Goal: Information Seeking & Learning: Understand process/instructions

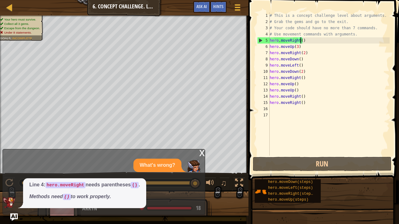
scroll to position [3, 2]
click at [199, 150] on div "x What's wrong? Line 4: hero.moveRight needs parentheses () . Methods need () t…" at bounding box center [103, 182] width 203 height 66
click at [200, 150] on div "x" at bounding box center [202, 153] width 6 height 6
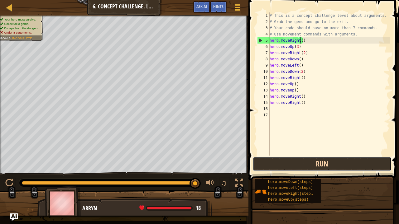
click at [317, 158] on button "Run" at bounding box center [322, 164] width 139 height 14
click at [293, 163] on button "Run" at bounding box center [322, 164] width 139 height 14
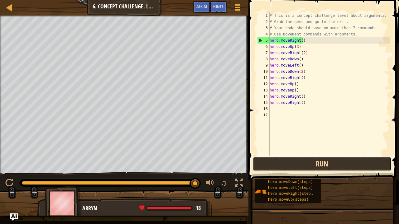
click at [283, 166] on button "Run" at bounding box center [322, 164] width 139 height 14
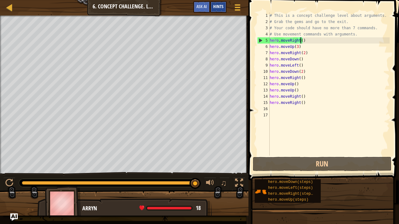
click at [219, 7] on span "Hints" at bounding box center [218, 6] width 10 height 6
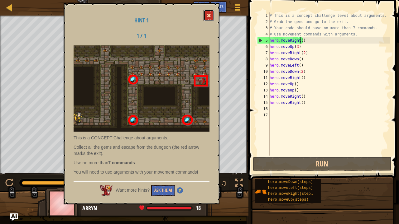
click at [209, 15] on span at bounding box center [209, 15] width 4 height 4
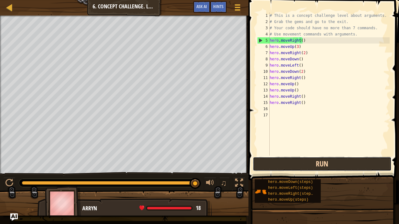
click at [265, 168] on button "Run" at bounding box center [322, 164] width 139 height 14
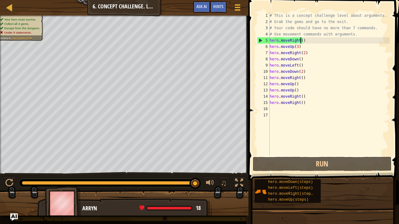
click at [352, 35] on div "# This is a concept challenge level about arguments. # Grab the gems and go to …" at bounding box center [329, 90] width 122 height 156
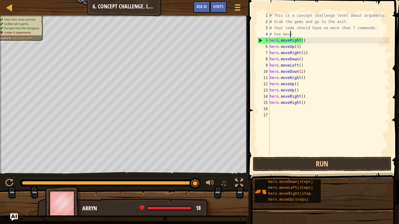
scroll to position [3, 1]
type textarea "#"
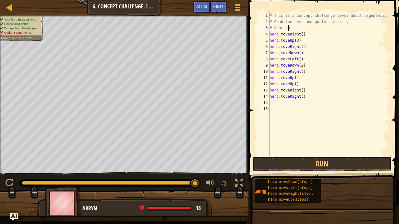
type textarea "#"
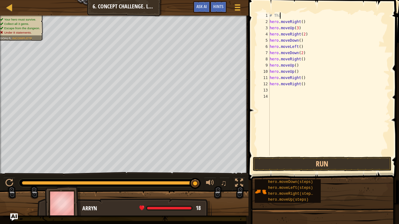
type textarea "#"
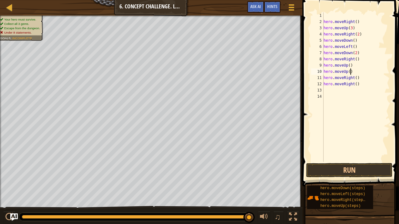
click at [349, 70] on div "hero . moveRight ( ) hero . moveUp ( 3 ) hero . moveRight ( 2 ) hero . moveDown…" at bounding box center [355, 93] width 67 height 162
type textarea "h"
click at [347, 64] on div "hero . moveRight ( ) hero . moveUp ( 3 ) hero . moveRight ( 2 ) hero . moveDown…" at bounding box center [355, 93] width 67 height 162
click at [348, 67] on div "hero . moveRight ( ) hero . moveUp ( 3 ) hero . moveRight ( 2 ) hero . moveDown…" at bounding box center [355, 93] width 67 height 162
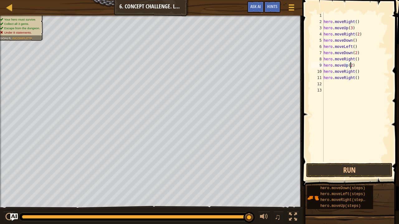
click at [356, 77] on div "hero . moveRight ( ) hero . moveUp ( 3 ) hero . moveRight ( 2 ) hero . moveDown…" at bounding box center [355, 93] width 67 height 162
type textarea "h"
click at [375, 164] on button "Run" at bounding box center [349, 170] width 86 height 14
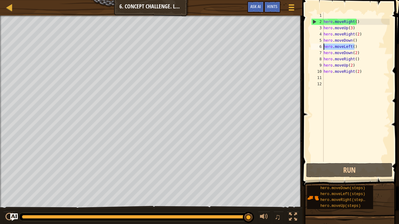
drag, startPoint x: 357, startPoint y: 48, endPoint x: 320, endPoint y: 44, distance: 36.9
click at [320, 44] on div "hero.moveRight(2) 1 2 3 4 5 6 7 8 9 10 11 12 hero . moveRight ( ) hero . moveUp…" at bounding box center [350, 87] width 80 height 150
type textarea "hero.moveLeft()"
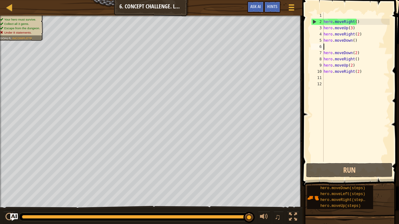
scroll to position [3, 0]
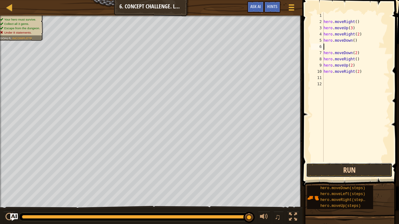
click at [378, 173] on button "Run" at bounding box center [349, 170] width 86 height 14
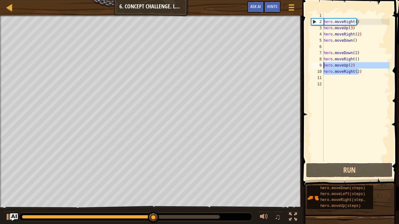
drag, startPoint x: 361, startPoint y: 71, endPoint x: 324, endPoint y: 65, distance: 38.2
click at [324, 65] on div "hero . moveRight ( ) hero . moveUp ( 3 ) hero . moveRight ( 2 ) hero . moveDown…" at bounding box center [355, 93] width 67 height 162
type textarea "hero.moveUp(2) hero.moveRight(2)"
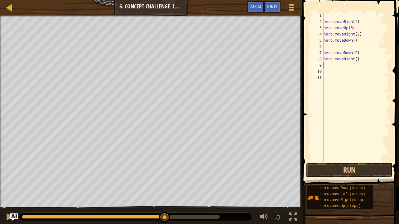
click at [324, 15] on div "hero . moveRight ( ) hero . moveUp ( 3 ) hero . moveRight ( 2 ) hero . moveDown…" at bounding box center [355, 93] width 67 height 162
click at [357, 60] on div "hero . moveRight ( ) hero . moveUp ( 3 ) hero . moveRight ( 2 ) hero . moveDown…" at bounding box center [355, 93] width 67 height 162
type textarea "h"
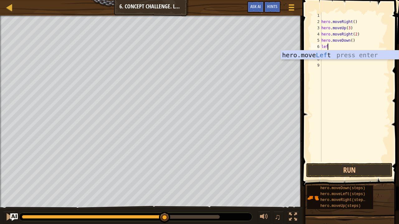
type textarea "left"
click at [339, 56] on div "hero.move Left press enter" at bounding box center [340, 65] width 118 height 28
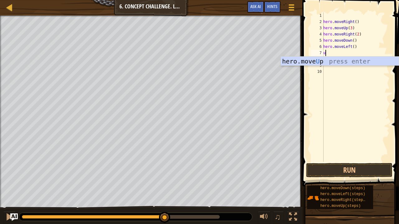
type textarea "up"
click at [344, 60] on div "hero.move Up press enter" at bounding box center [340, 71] width 118 height 28
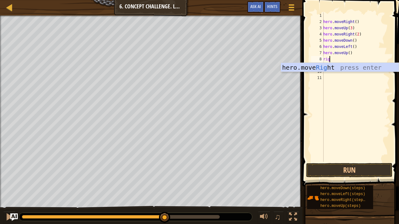
scroll to position [3, 0]
type textarea "right"
click at [329, 65] on div "hero.move Right press enter" at bounding box center [340, 77] width 118 height 28
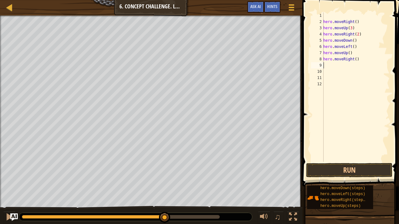
scroll to position [3, 0]
click at [331, 167] on button "Run" at bounding box center [349, 170] width 86 height 14
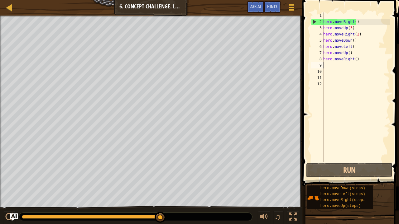
click at [329, 17] on div "hero . moveRight ( ) hero . moveUp ( 3 ) hero . moveRight ( 2 ) hero . moveDown…" at bounding box center [356, 93] width 68 height 162
click at [324, 20] on div "hero . moveRight ( ) hero . moveUp ( 3 ) hero . moveRight ( 2 ) hero . moveDown…" at bounding box center [356, 93] width 68 height 162
type textarea "hero.moveRight()"
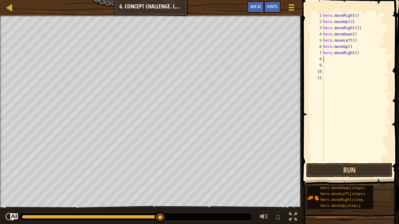
click at [324, 59] on div "hero . moveRight ( ) hero . moveUp ( 3 ) hero . moveRight ( 2 ) hero . moveDown…" at bounding box center [356, 93] width 68 height 162
click at [355, 55] on div "hero . moveRight ( ) hero . moveUp ( 3 ) hero . moveRight ( 2 ) hero . moveDown…" at bounding box center [356, 93] width 68 height 162
click at [354, 43] on div "hero . moveRight ( ) hero . moveUp ( 3 ) hero . moveRight ( 2 ) hero . moveDown…" at bounding box center [355, 93] width 70 height 162
type textarea "h"
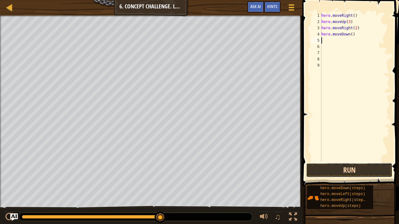
click at [319, 165] on button "Run" at bounding box center [349, 170] width 86 height 14
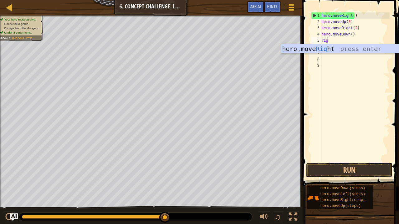
type textarea "r"
type textarea "left"
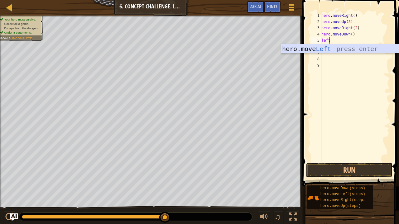
click at [340, 47] on div "hero.move Left press enter" at bounding box center [340, 58] width 118 height 28
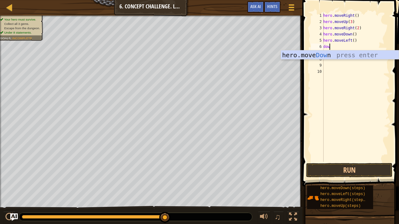
type textarea "down"
click at [325, 56] on div "hero.move Down press enter" at bounding box center [340, 65] width 118 height 28
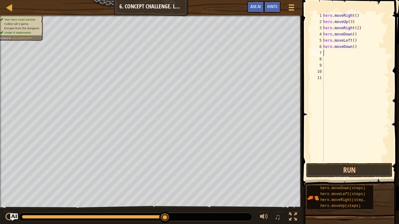
scroll to position [3, 0]
click at [351, 48] on div "hero . moveRight ( ) hero . moveUp ( 3 ) hero . moveRight ( 2 ) hero . moveDown…" at bounding box center [356, 93] width 68 height 162
type textarea "hero.moveDown(3)"
click at [323, 51] on div "7" at bounding box center [317, 53] width 12 height 6
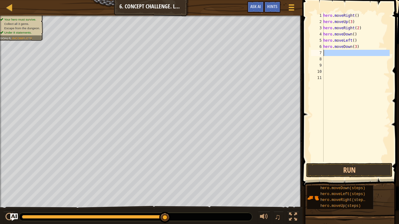
scroll to position [3, 0]
click at [355, 46] on div "hero . moveRight ( ) hero . moveUp ( 3 ) hero . moveRight ( 2 ) hero . moveDown…" at bounding box center [356, 93] width 68 height 162
type textarea "hero.moveDown(2)"
click at [321, 53] on div "7" at bounding box center [317, 53] width 12 height 6
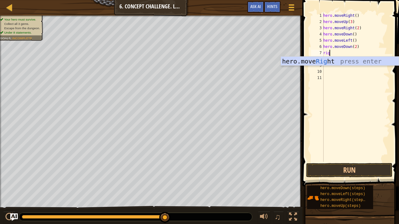
scroll to position [3, 0]
type textarea "right"
click at [348, 60] on div "hero.move Right press enter" at bounding box center [340, 71] width 118 height 28
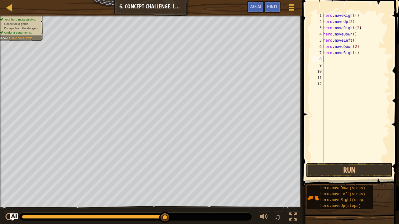
click at [354, 52] on div "hero . moveRight ( ) hero . moveUp ( 3 ) hero . moveRight ( 2 ) hero . moveDown…" at bounding box center [356, 93] width 68 height 162
click at [337, 168] on button "Run" at bounding box center [349, 170] width 86 height 14
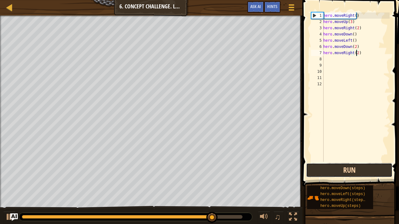
click at [327, 174] on button "Run" at bounding box center [349, 170] width 86 height 14
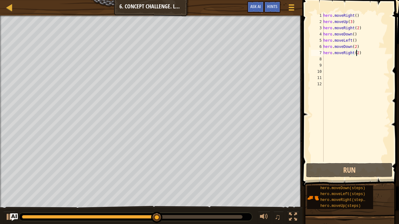
click at [358, 52] on div "hero . moveRight ( ) hero . moveUp ( 3 ) hero . moveRight ( 2 ) hero . moveDown…" at bounding box center [356, 93] width 68 height 162
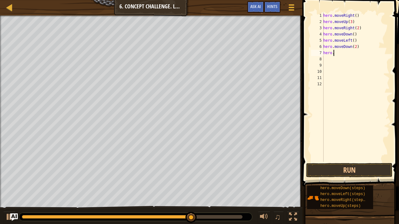
scroll to position [3, 0]
type textarea "h"
type textarea "hero.moveDown(3)"
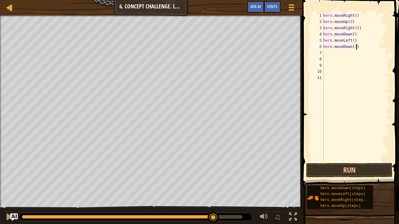
click at [324, 53] on div "hero . moveRight ( ) hero . moveUp ( 3 ) hero . moveRight ( 2 ) hero . moveDown…" at bounding box center [356, 93] width 68 height 162
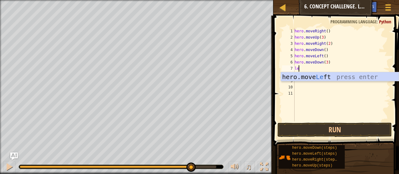
scroll to position [3, 0]
type textarea "left"
click at [328, 76] on div "hero.move Left press enter" at bounding box center [340, 86] width 118 height 28
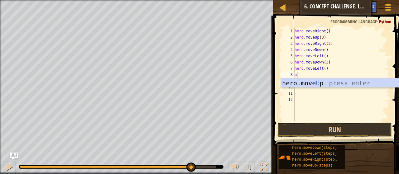
type textarea "up"
click at [324, 84] on div "hero.move Up press enter" at bounding box center [340, 93] width 118 height 28
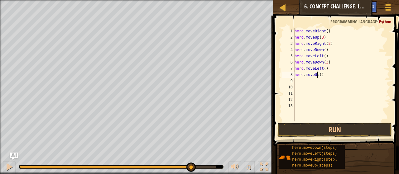
click at [317, 73] on div "hero . moveRight ( ) hero . moveUp ( 3 ) hero . moveRight ( 2 ) hero . moveDown…" at bounding box center [341, 81] width 96 height 106
click at [319, 74] on div "hero . moveRight ( ) hero . moveUp ( 3 ) hero . moveRight ( 2 ) hero . moveDown…" at bounding box center [341, 81] width 96 height 106
type textarea "hero.moveUp(2)"
click at [305, 124] on button "Run" at bounding box center [334, 130] width 115 height 14
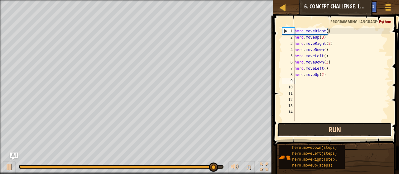
click at [305, 124] on button "Run" at bounding box center [334, 130] width 115 height 14
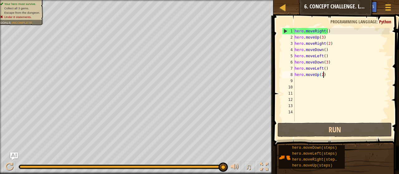
click at [323, 75] on div "hero . moveRight ( ) hero . moveUp ( 3 ) hero . moveRight ( 2 ) hero . moveDown…" at bounding box center [341, 81] width 96 height 106
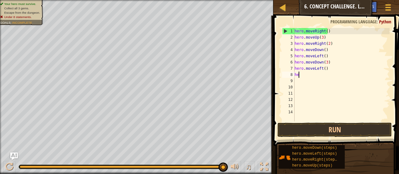
type textarea "h"
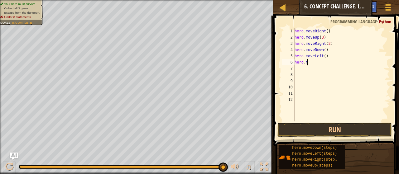
type textarea "h"
click at [322, 48] on div "hero . moveRight ( ) hero . moveUp ( 3 ) hero . moveRight ( 2 ) hero . moveDown…" at bounding box center [341, 81] width 96 height 106
click at [323, 50] on div "hero . moveRight ( ) hero . moveUp ( 3 ) hero . moveRight ( 2 ) hero . moveDown…" at bounding box center [341, 81] width 96 height 106
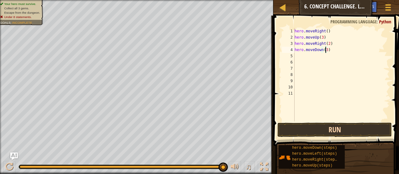
type textarea "hero.moveDown(3)"
click at [340, 132] on button "Run" at bounding box center [334, 130] width 115 height 14
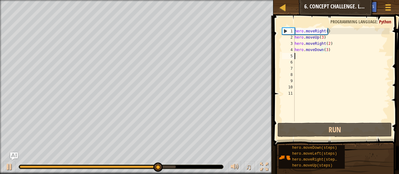
click at [294, 55] on div "hero . moveRight ( ) hero . moveUp ( 3 ) hero . moveRight ( 2 ) hero . moveDown…" at bounding box center [341, 81] width 96 height 106
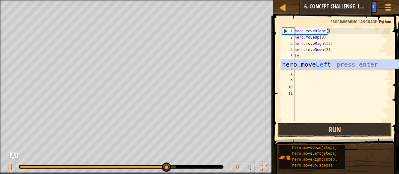
scroll to position [3, 0]
type textarea "left"
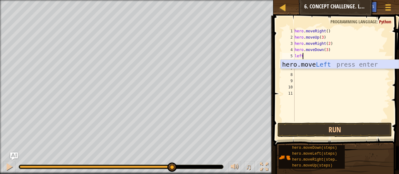
click at [309, 65] on div "hero.move Left press enter" at bounding box center [340, 74] width 118 height 28
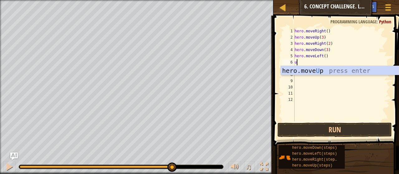
type textarea "up"
click at [304, 69] on div "hero.move Up press enter" at bounding box center [340, 80] width 118 height 28
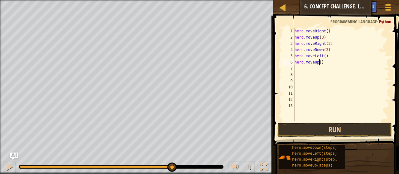
click at [319, 61] on div "hero . moveRight ( ) hero . moveUp ( 3 ) hero . moveRight ( 2 ) hero . moveDown…" at bounding box center [341, 81] width 96 height 106
type textarea "hero.moveUp(2)"
click at [296, 68] on div "hero . moveRight ( ) hero . moveUp ( 3 ) hero . moveRight ( 2 ) hero . moveDown…" at bounding box center [341, 81] width 96 height 106
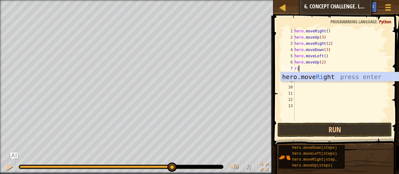
scroll to position [3, 0]
type textarea "right"
click at [304, 78] on div "hero.move Right press enter" at bounding box center [340, 86] width 118 height 28
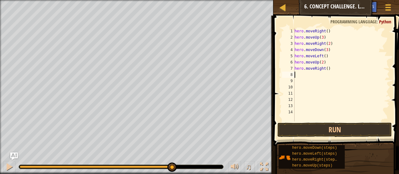
scroll to position [3, 0]
click at [324, 68] on div "hero . moveRight ( ) hero . moveUp ( 3 ) hero . moveRight ( 2 ) hero . moveDown…" at bounding box center [341, 81] width 96 height 106
click at [325, 68] on div "hero . moveRight ( ) hero . moveUp ( 3 ) hero . moveRight ( 2 ) hero . moveDown…" at bounding box center [341, 81] width 96 height 106
type textarea "hero.moveRight(3)"
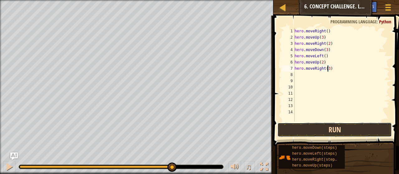
click at [336, 123] on button "Run" at bounding box center [334, 130] width 115 height 14
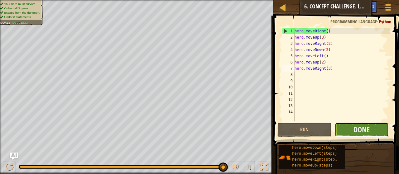
click at [343, 131] on button "Done" at bounding box center [362, 130] width 54 height 14
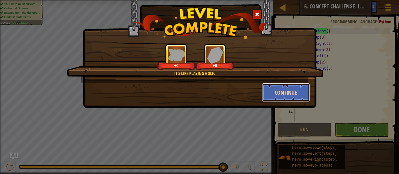
click at [283, 85] on button "Continue" at bounding box center [286, 92] width 48 height 19
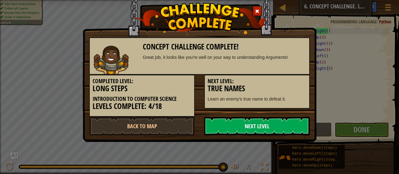
click at [244, 122] on link "Next Level" at bounding box center [257, 126] width 106 height 19
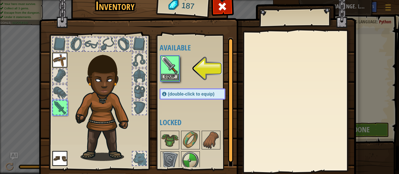
click at [161, 66] on img at bounding box center [169, 64] width 17 height 17
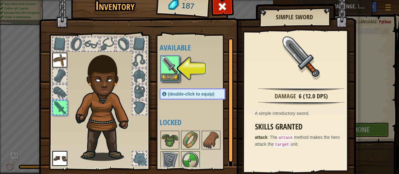
click at [169, 73] on img at bounding box center [169, 64] width 17 height 17
click at [172, 75] on button "Equip" at bounding box center [169, 77] width 17 height 7
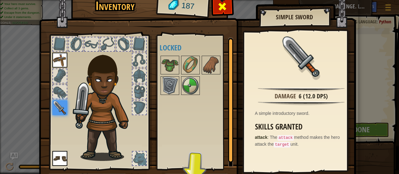
click at [221, 15] on div at bounding box center [223, 8] width 20 height 20
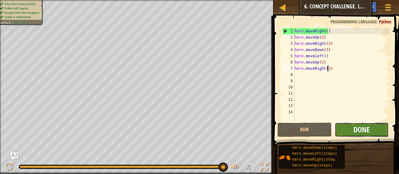
click at [364, 127] on span "Done" at bounding box center [362, 130] width 16 height 10
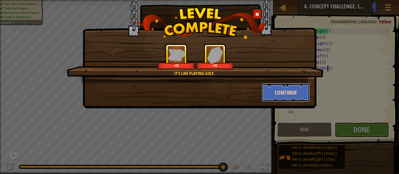
click at [267, 86] on button "Continue" at bounding box center [286, 92] width 48 height 19
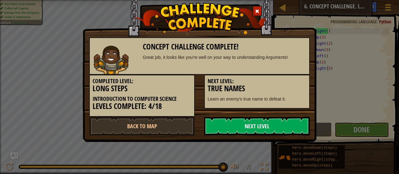
click at [254, 119] on link "Next Level" at bounding box center [257, 126] width 106 height 19
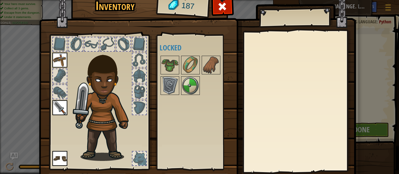
scroll to position [41, 0]
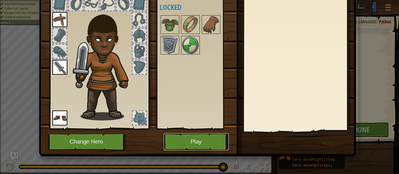
click at [196, 139] on button "Play" at bounding box center [196, 141] width 65 height 17
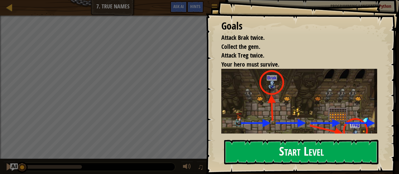
click at [262, 140] on button "Start Level" at bounding box center [301, 152] width 154 height 25
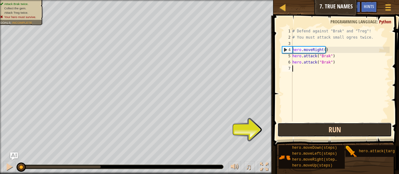
click at [302, 127] on button "Run" at bounding box center [334, 130] width 115 height 14
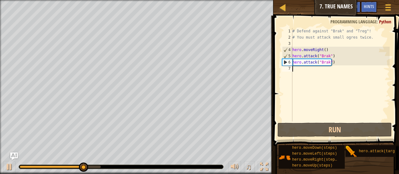
scroll to position [3, 0]
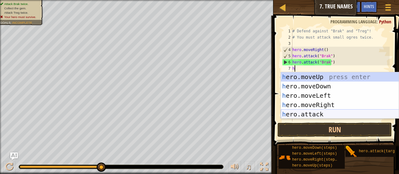
click at [325, 112] on div "h ero.moveUp press enter h ero.moveDown press enter h ero.moveLeft press enter …" at bounding box center [340, 104] width 118 height 65
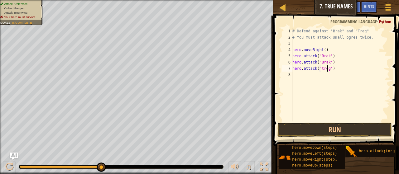
scroll to position [3, 3]
click at [320, 68] on div "# Defend against "Brak" and "Treg"! # You must attack small ogres twice. hero .…" at bounding box center [340, 81] width 99 height 106
click at [321, 69] on div "# Defend against "Brak" and "Treg"! # You must attack small ogres twice. hero .…" at bounding box center [340, 81] width 99 height 106
type textarea "hero.attack("Treg")"
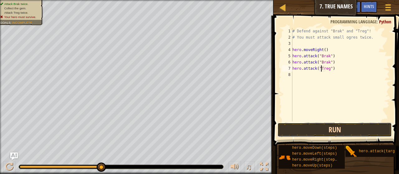
click at [316, 135] on button "Run" at bounding box center [334, 130] width 115 height 14
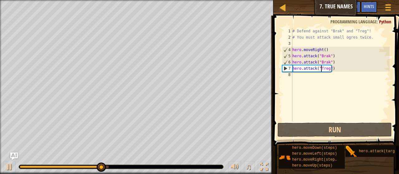
click at [293, 76] on div "# Defend against "Brak" and "Treg"! # You must attack small ogres twice. hero .…" at bounding box center [340, 81] width 99 height 106
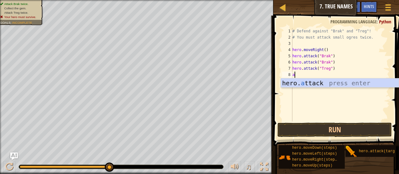
click at [292, 80] on div "hero. a ttack press enter" at bounding box center [340, 93] width 118 height 28
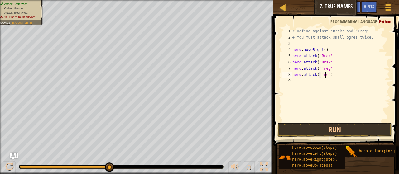
scroll to position [3, 3]
type textarea "hero.attack("Treg")"
click at [339, 132] on button "Run" at bounding box center [334, 130] width 115 height 14
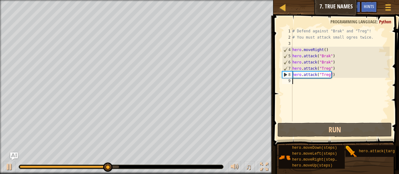
click at [299, 81] on div "# Defend against "Brak" and "Treg"! # You must attack small ogres twice. hero .…" at bounding box center [340, 81] width 99 height 106
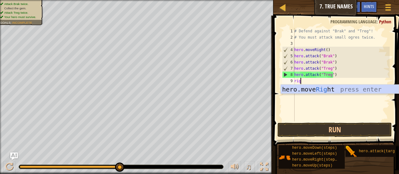
scroll to position [3, 0]
type textarea "right"
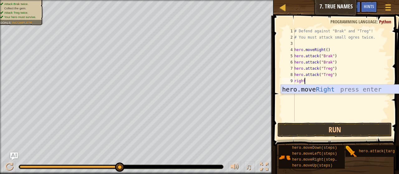
click at [330, 91] on div "hero.move Right press enter" at bounding box center [340, 99] width 118 height 28
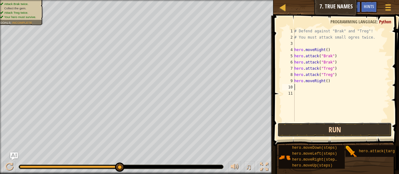
click at [309, 123] on button "Run" at bounding box center [334, 130] width 115 height 14
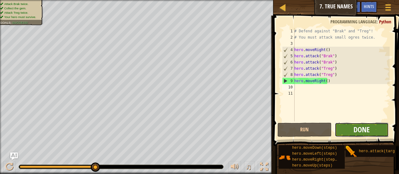
click at [356, 126] on span "Done" at bounding box center [362, 130] width 16 height 10
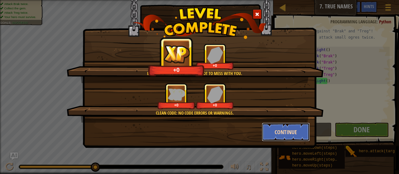
click at [271, 125] on button "Continue" at bounding box center [286, 132] width 48 height 19
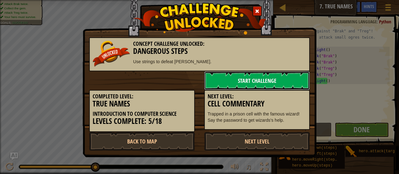
click at [240, 80] on link "Start Challenge" at bounding box center [257, 80] width 106 height 19
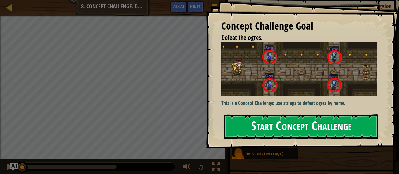
click at [276, 114] on button "Start Concept Challenge" at bounding box center [301, 126] width 154 height 25
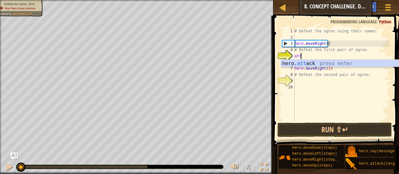
scroll to position [3, 0]
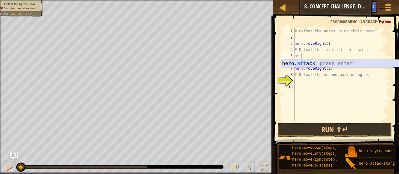
click at [302, 61] on div "hero. att ack press enter" at bounding box center [340, 71] width 118 height 22
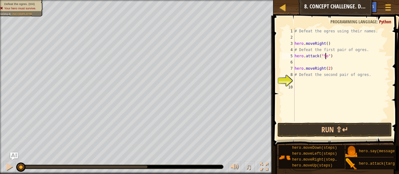
type textarea "hero.attack("Sog")"
click at [298, 62] on div "# Defeat the ogres using their names. hero . moveRight ( ) # Defeat the first p…" at bounding box center [341, 81] width 96 height 106
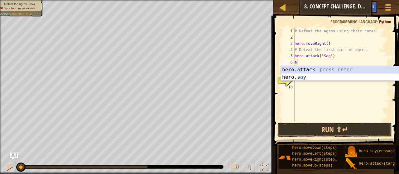
click at [301, 70] on div "hero. a ttack press enter hero.s a y press enter" at bounding box center [340, 81] width 118 height 30
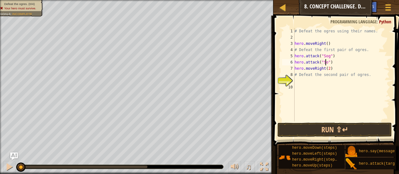
type textarea "hero.attack("Sog")"
click at [296, 80] on div "# Defeat the ogres using their names. hero . moveRight ( ) # Defeat the first p…" at bounding box center [341, 81] width 96 height 106
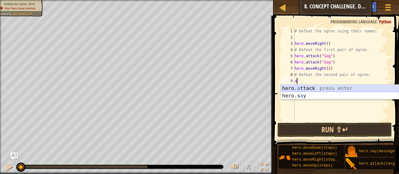
click at [306, 87] on div "hero. a ttack press enter hero.s a y press enter" at bounding box center [340, 100] width 118 height 30
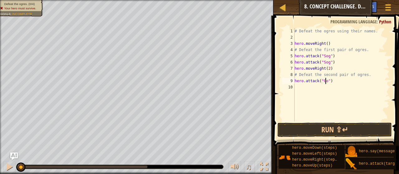
type textarea "hero.attack("Gos")"
click at [297, 86] on div "# Defeat the ogres using their names. hero . moveRight ( ) # Defeat the first p…" at bounding box center [341, 81] width 96 height 106
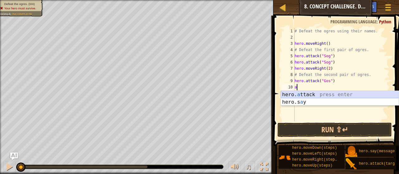
click at [319, 93] on div "hero. a ttack press enter hero.s a y press enter" at bounding box center [340, 106] width 118 height 30
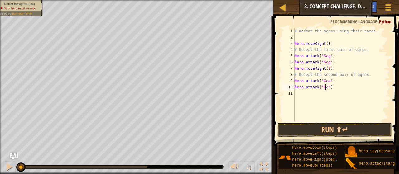
type textarea "hero.attack("Gos")"
click at [300, 95] on div "# Defeat the ogres using their names. hero . moveRight ( ) # Defeat the first p…" at bounding box center [341, 81] width 96 height 106
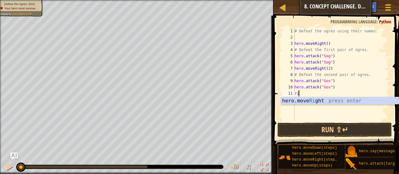
scroll to position [3, 0]
type textarea "right"
click at [297, 102] on div "hero.move Right press enter" at bounding box center [340, 108] width 118 height 22
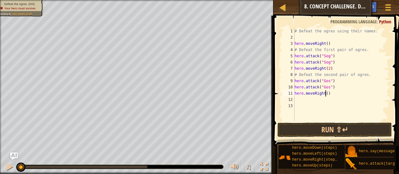
click at [325, 93] on div "# Defeat the ogres using their names. hero . moveRight ( ) # Defeat the first p…" at bounding box center [341, 81] width 96 height 106
type textarea "hero.moveRight(2)"
click at [296, 100] on div "# Defeat the ogres using their names. hero . moveRight ( ) # Defeat the first p…" at bounding box center [341, 81] width 96 height 106
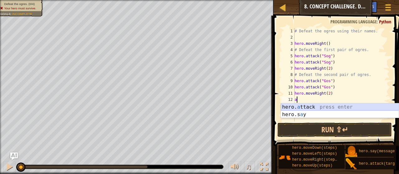
click at [305, 105] on div "hero. a ttack press enter hero.s a y press enter" at bounding box center [340, 118] width 118 height 30
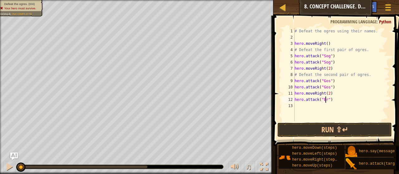
scroll to position [3, 2]
type textarea "hero.attack("Ergo")"
click at [297, 107] on div "# Defeat the ogres using their names. hero . moveRight ( ) # Defeat the first p…" at bounding box center [341, 81] width 96 height 106
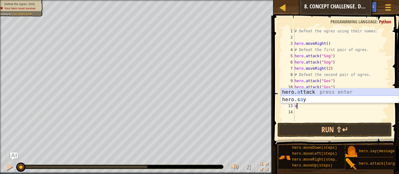
click at [297, 89] on div "hero. a ttack press enter hero.s a y press enter" at bounding box center [340, 104] width 118 height 30
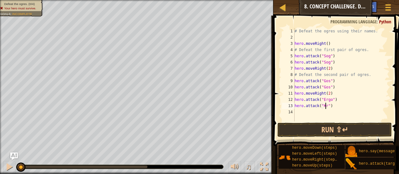
scroll to position [3, 2]
click at [307, 129] on button "Run ⇧↵" at bounding box center [334, 130] width 115 height 14
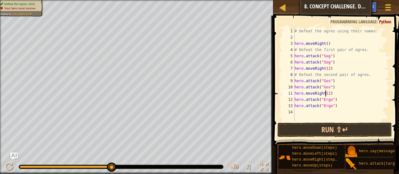
click at [326, 95] on div "# Defeat the ogres using their names. hero . moveRight ( ) # Defeat the first p…" at bounding box center [341, 81] width 96 height 106
click at [326, 93] on div "# Defeat the ogres using their names. hero . moveRight ( ) # Defeat the first p…" at bounding box center [341, 81] width 96 height 106
click at [327, 93] on div "# Defeat the ogres using their names. hero . moveRight ( ) # Defeat the first p…" at bounding box center [341, 81] width 96 height 106
type textarea "hero.moveRight()"
click at [299, 110] on div "# Defeat the ogres using their names. hero . moveRight ( ) # Defeat the first p…" at bounding box center [341, 81] width 96 height 106
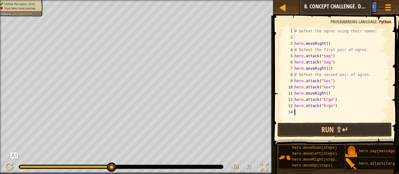
scroll to position [3, 0]
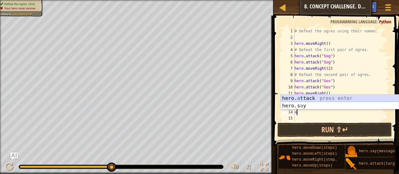
click at [323, 99] on div "hero. a ttack press enter hero.s a y press enter" at bounding box center [340, 110] width 118 height 30
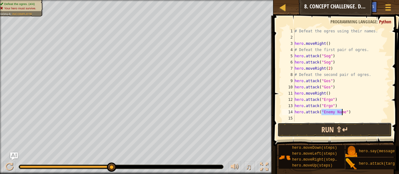
click at [327, 135] on button "Run ⇧↵" at bounding box center [334, 130] width 115 height 14
type textarea "hero.attack("Kro")"
click at [298, 118] on div "# Defeat the ogres using their names. hero . moveRight ( ) # Defeat the first p…" at bounding box center [341, 81] width 96 height 106
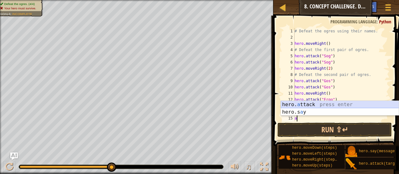
click at [299, 103] on div "hero. a ttack press enter hero.s a y press enter" at bounding box center [340, 116] width 118 height 30
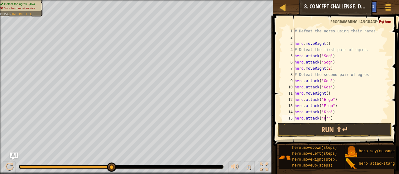
scroll to position [3, 2]
click at [332, 120] on div "# Defeat the ogres using their names. hero . moveRight ( ) # Defeat the first p…" at bounding box center [339, 81] width 92 height 106
click at [334, 125] on button "Run ⇧↵" at bounding box center [334, 130] width 115 height 14
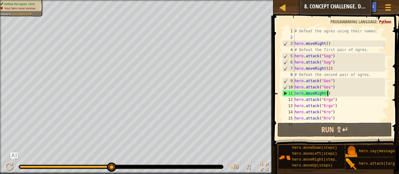
click at [327, 94] on div "# Defeat the ogres using their names. hero . moveRight ( ) # Defeat the first p…" at bounding box center [339, 81] width 92 height 106
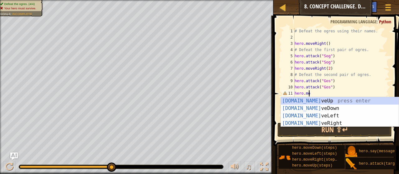
scroll to position [3, 0]
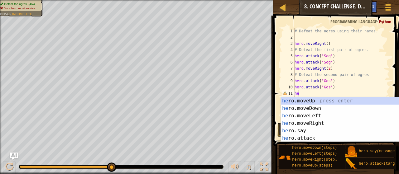
type textarea "h"
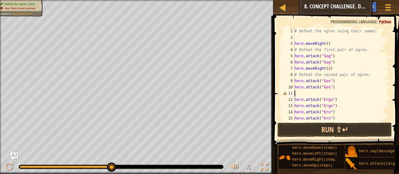
type textarea "hero.attack("Gos")"
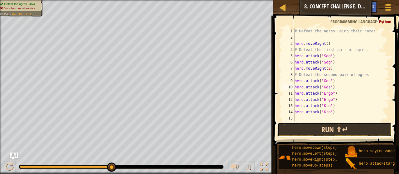
click at [329, 134] on button "Run ⇧↵" at bounding box center [334, 130] width 115 height 14
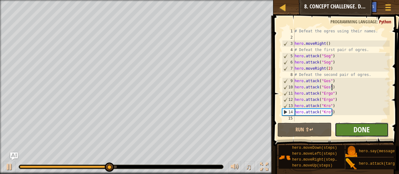
click at [358, 126] on span "Done" at bounding box center [362, 130] width 16 height 10
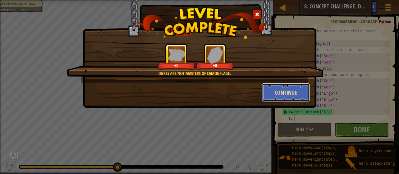
click at [281, 93] on button "Continue" at bounding box center [286, 92] width 48 height 19
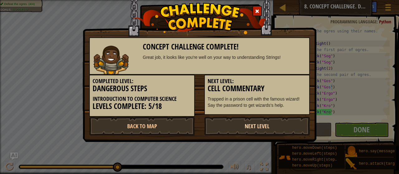
click at [256, 124] on link "Next Level" at bounding box center [257, 126] width 106 height 19
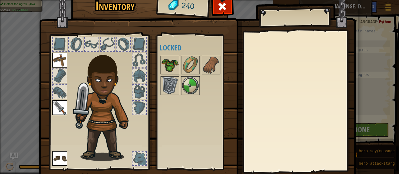
click at [169, 61] on img at bounding box center [169, 64] width 17 height 17
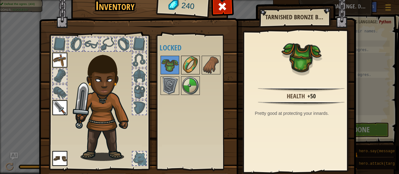
click at [183, 66] on img at bounding box center [190, 64] width 17 height 17
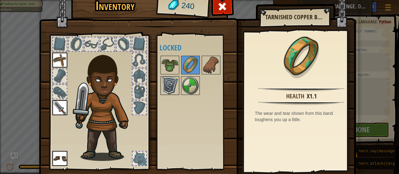
click at [167, 83] on img at bounding box center [169, 85] width 17 height 17
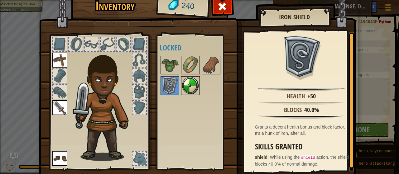
click at [192, 79] on img at bounding box center [190, 85] width 17 height 17
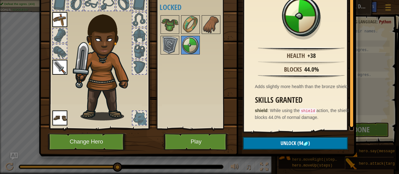
scroll to position [34, 0]
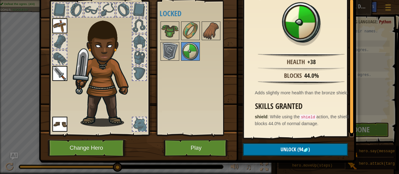
click at [57, 57] on div at bounding box center [60, 58] width 14 height 14
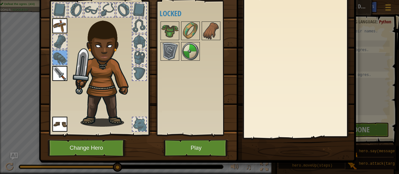
click at [60, 39] on div at bounding box center [60, 42] width 14 height 14
click at [138, 44] on div at bounding box center [139, 42] width 14 height 14
click at [137, 54] on div at bounding box center [139, 58] width 14 height 14
click at [141, 71] on div at bounding box center [139, 74] width 14 height 14
click at [140, 22] on div at bounding box center [139, 26] width 14 height 14
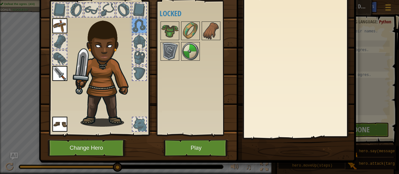
click at [137, 5] on div at bounding box center [139, 10] width 14 height 14
click at [117, 11] on div at bounding box center [124, 10] width 14 height 14
click at [103, 8] on div at bounding box center [108, 10] width 14 height 14
click at [91, 7] on div at bounding box center [92, 10] width 14 height 14
click at [72, 8] on div at bounding box center [76, 10] width 14 height 14
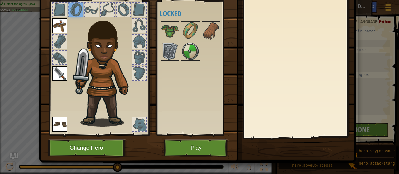
click at [60, 5] on div at bounding box center [60, 10] width 14 height 14
click at [135, 123] on div at bounding box center [139, 125] width 14 height 14
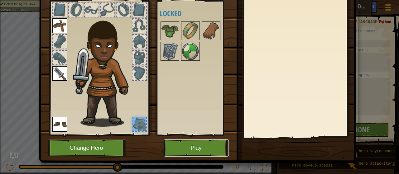
click at [182, 150] on button "Play" at bounding box center [196, 148] width 65 height 17
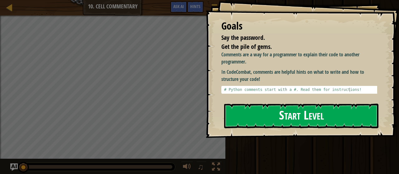
click at [266, 94] on div "Goals Say the password. Get the pile of gems. Comments are a way for a programm…" at bounding box center [302, 69] width 193 height 138
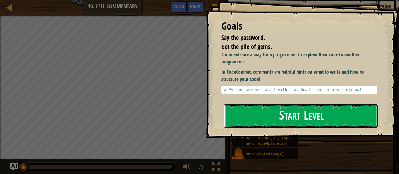
click at [244, 124] on button "Start Level" at bounding box center [301, 116] width 154 height 25
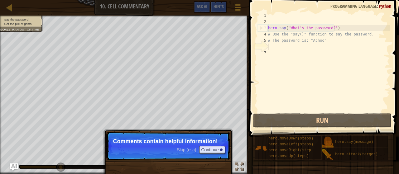
click at [184, 152] on span "Skip (esc)" at bounding box center [186, 149] width 19 height 5
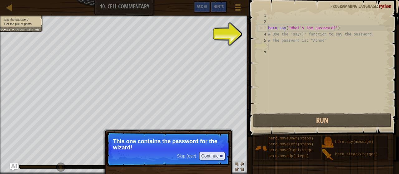
click at [216, 152] on p "Skip (esc) Continue This one contains the password for the wizard!" at bounding box center [168, 149] width 124 height 35
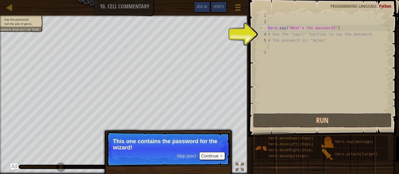
click at [221, 151] on p "Skip (esc) Continue This one contains the password for the wizard!" at bounding box center [168, 149] width 124 height 35
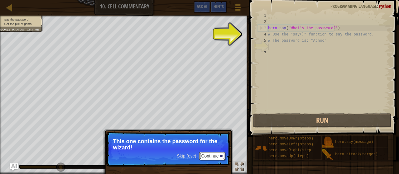
click at [222, 157] on button "Continue" at bounding box center [212, 156] width 26 height 8
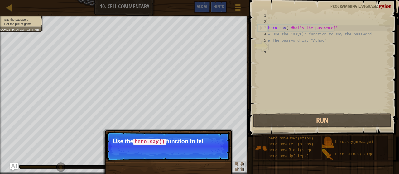
drag, startPoint x: 222, startPoint y: 157, endPoint x: 221, endPoint y: 154, distance: 3.2
click at [221, 154] on p "Skip (esc) Continue Use the hero.say() function to tell" at bounding box center [168, 146] width 124 height 29
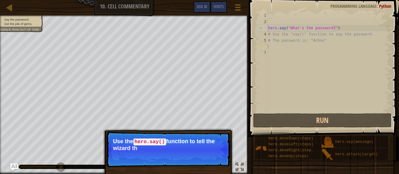
click at [221, 154] on p "Skip (esc) Continue Use the hero.say() function to tell the wizard th" at bounding box center [168, 150] width 124 height 36
click at [226, 166] on p "Skip (esc) Continue Use the hero.say() function to tell the wizard the passw" at bounding box center [168, 150] width 124 height 36
click at [220, 166] on p "Skip (esc) Continue Use the hero.say() function to tell the wizard the password…" at bounding box center [168, 150] width 124 height 36
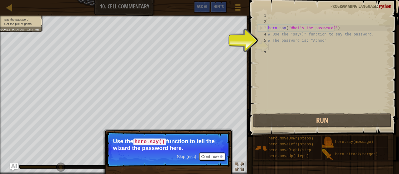
click at [214, 149] on p "Use the hero.say() function to tell the wizard the password here." at bounding box center [168, 144] width 111 height 13
click at [213, 154] on button "Continue" at bounding box center [212, 157] width 26 height 8
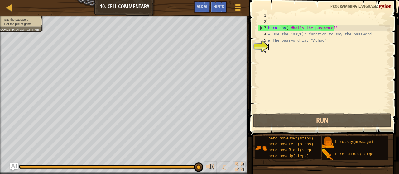
scroll to position [3, 0]
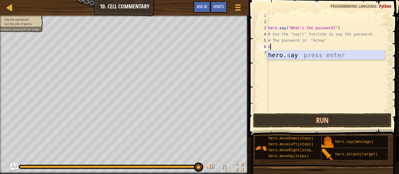
click at [295, 53] on div "hero. s ay press enter" at bounding box center [326, 65] width 118 height 28
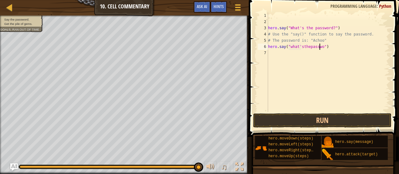
scroll to position [3, 4]
type textarea "hero.say("what'sthepassword")"
click at [296, 128] on span at bounding box center [324, 59] width 155 height 155
click at [295, 119] on button "Run" at bounding box center [322, 120] width 138 height 14
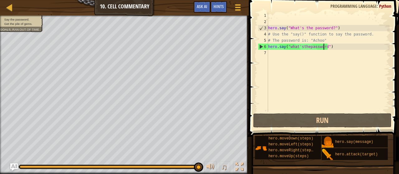
click at [273, 51] on div "hero . say ( "What's the password?" ) # Use the "say()" function to say the pas…" at bounding box center [328, 68] width 123 height 112
click at [322, 49] on div "hero . say ( "What's the password?" ) # Use the "say()" function to say the pas…" at bounding box center [328, 68] width 123 height 112
type textarea "hero.say("what'sthepassword")"
click at [324, 47] on div "hero . say ( "What's the password?" ) # Use the "say()" function to say the pas…" at bounding box center [328, 68] width 123 height 112
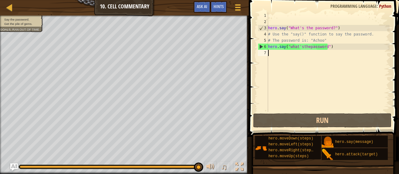
click at [271, 59] on div "hero . say ( "What's the password?" ) # Use the "say()" function to say the pas…" at bounding box center [328, 68] width 123 height 112
click at [270, 53] on div "hero . say ( "What's the password?" ) # Use the "say()" function to say the pas…" at bounding box center [328, 68] width 123 height 112
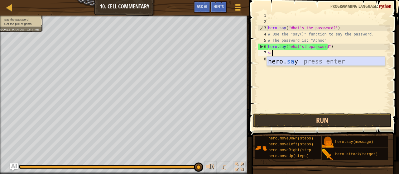
click at [314, 64] on div "hero. sa y press enter" at bounding box center [326, 71] width 118 height 28
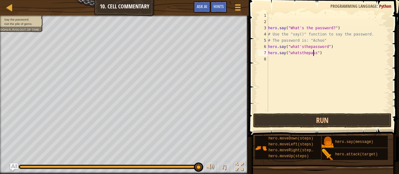
scroll to position [3, 4]
type textarea "hero.say("whatsthepasswod")"
click at [317, 52] on div "hero . say ( "What's the password?" ) # Use the "say()" function to say the pas…" at bounding box center [328, 68] width 123 height 112
type textarea "hero.say("whatsthepassword")"
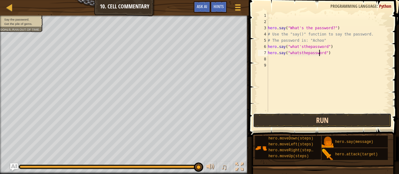
click at [326, 118] on button "Run" at bounding box center [322, 120] width 138 height 14
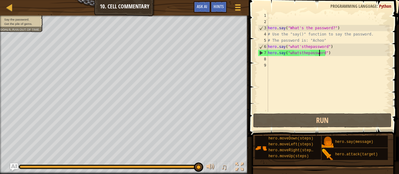
drag, startPoint x: 242, startPoint y: 166, endPoint x: 242, endPoint y: 204, distance: 37.7
click at [242, 166] on div at bounding box center [239, 167] width 8 height 8
